Goal: Information Seeking & Learning: Check status

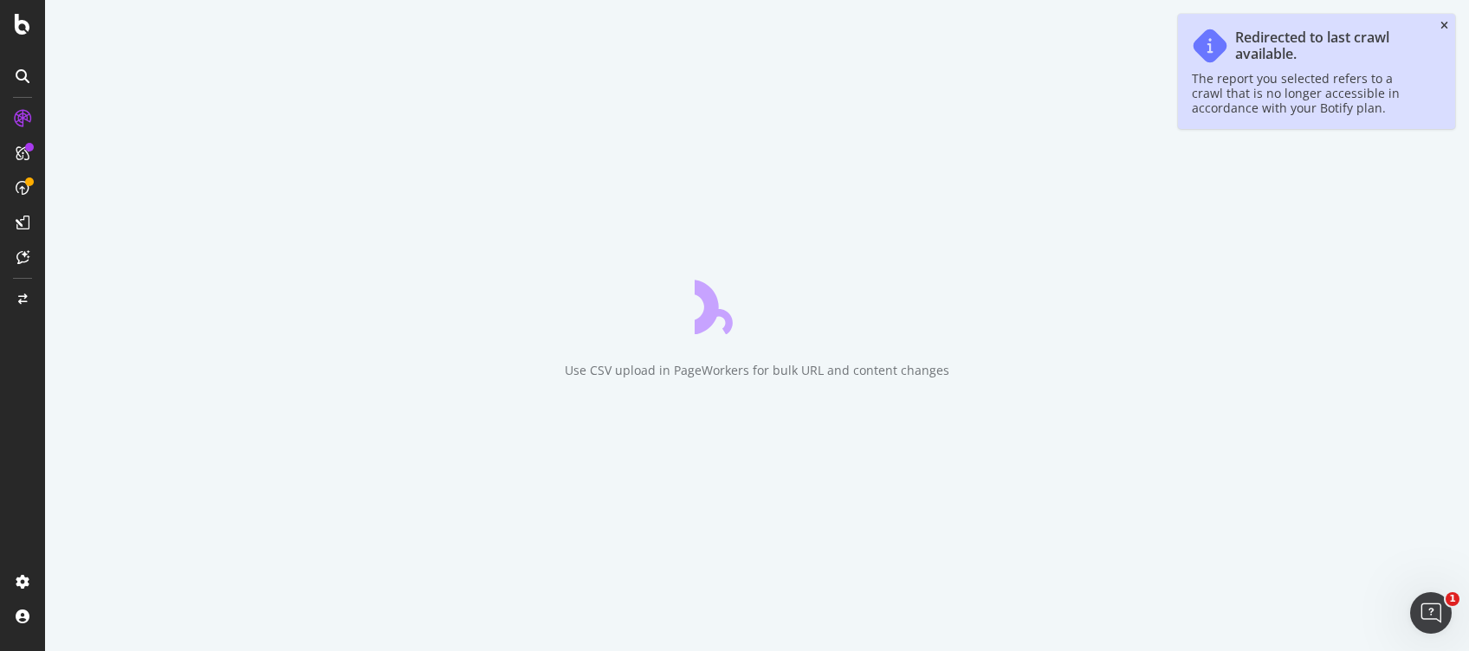
click at [1445, 26] on icon "close toast" at bounding box center [1444, 26] width 8 height 10
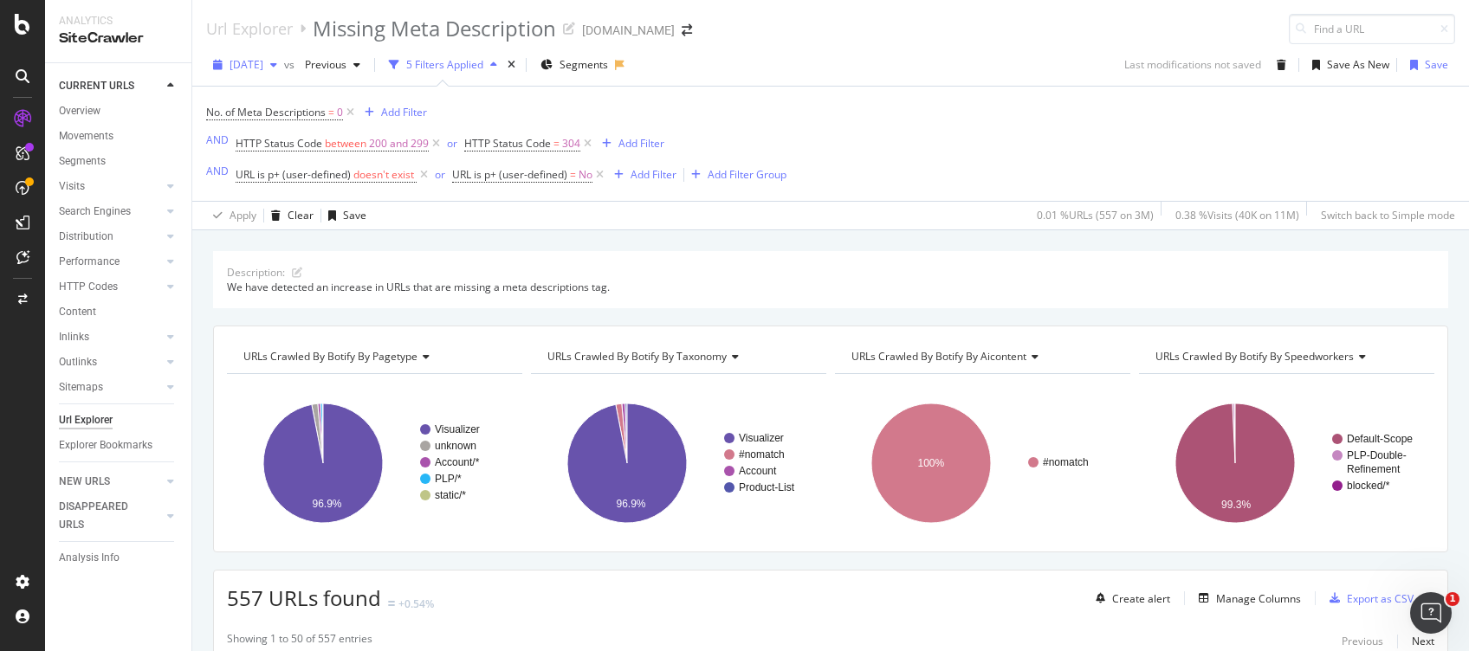
click at [263, 68] on span "2025 May. 10th" at bounding box center [246, 64] width 34 height 15
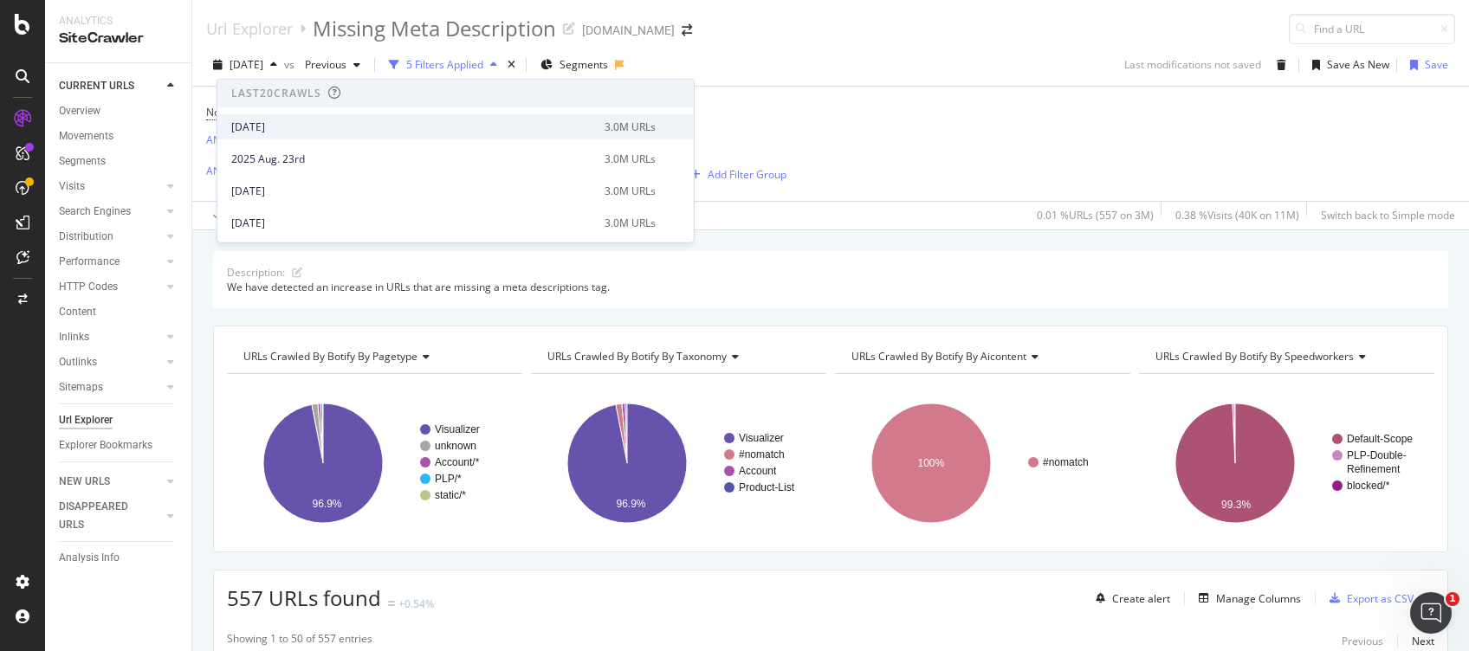
click at [301, 122] on div "2025 Aug. 30th" at bounding box center [412, 127] width 363 height 16
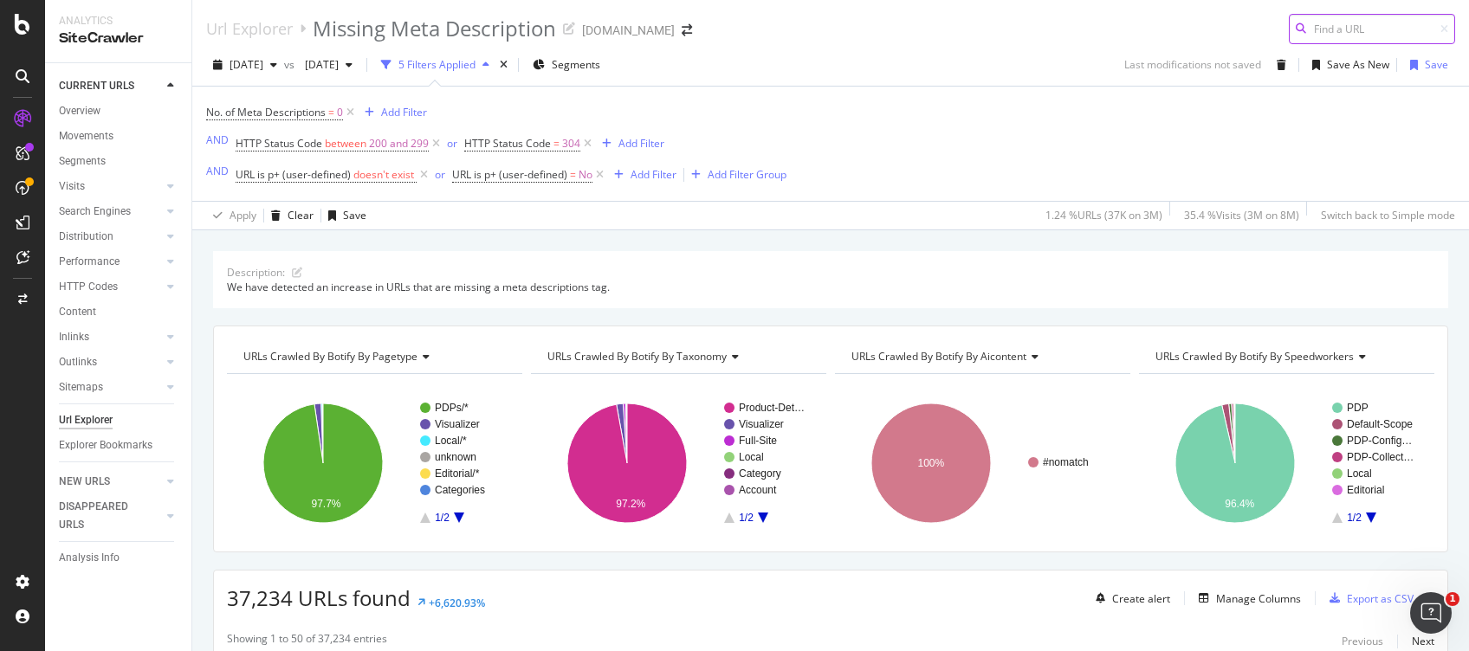
scroll to position [230, 0]
